Goal: Task Accomplishment & Management: Manage account settings

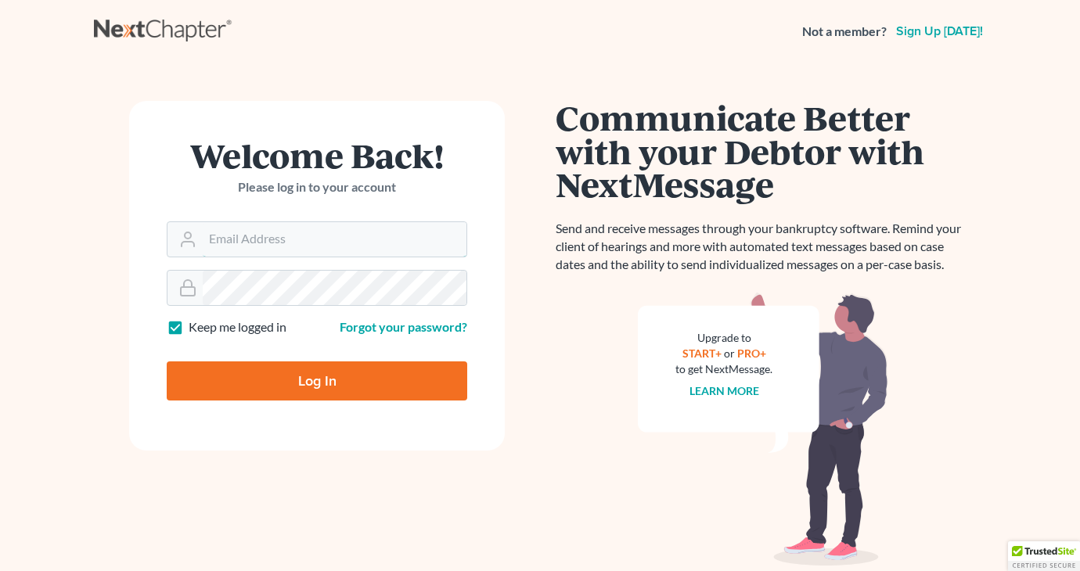
type input "[EMAIL_ADDRESS][DOMAIN_NAME]"
click at [355, 373] on input "Log In" at bounding box center [317, 381] width 301 height 39
type input "Thinking..."
